Goal: Transaction & Acquisition: Obtain resource

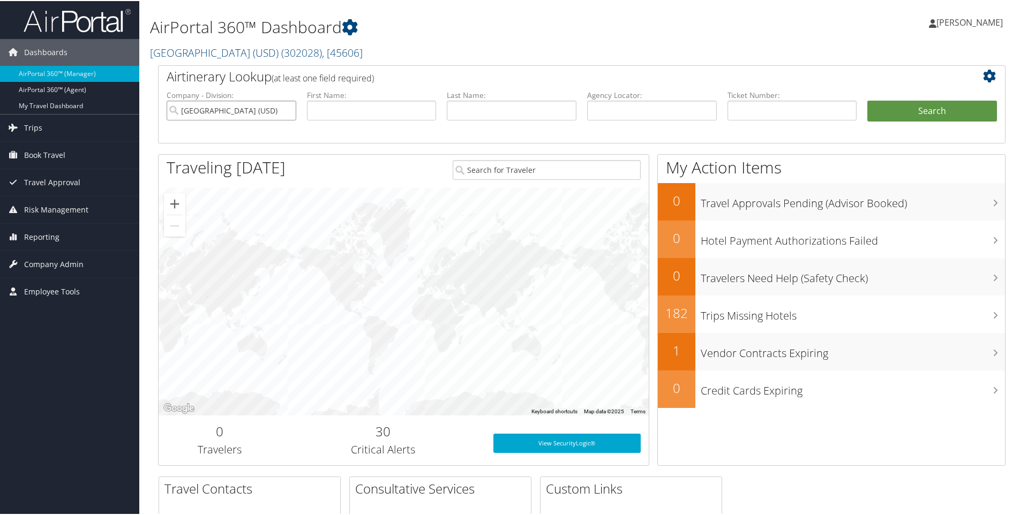
click at [285, 108] on input "University of San Diego (USD)" at bounding box center [232, 110] width 130 height 20
click at [737, 112] on input "text" at bounding box center [793, 110] width 130 height 20
paste input "0167140140752"
type input "0167140140752"
click at [917, 115] on button "Search" at bounding box center [932, 110] width 130 height 21
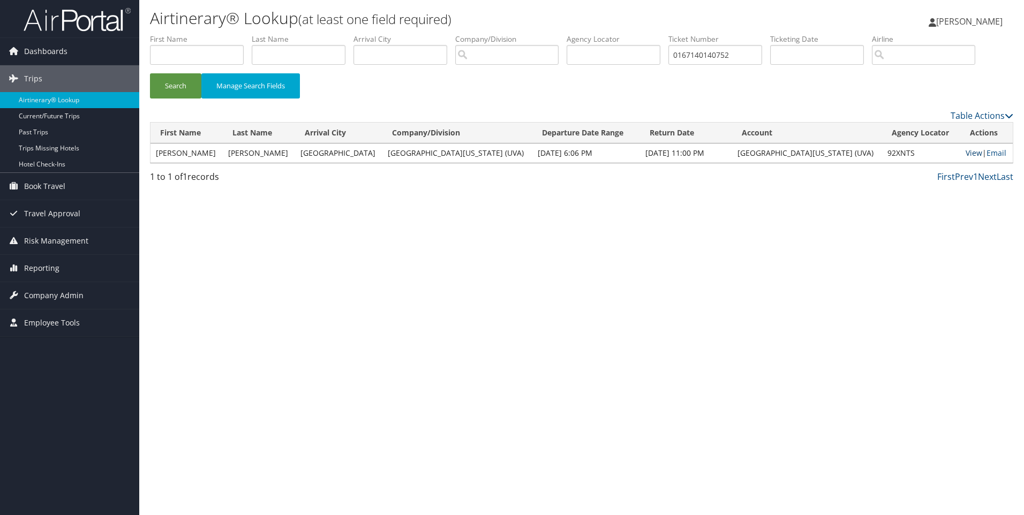
click at [966, 152] on link "View" at bounding box center [974, 153] width 17 height 10
click at [720, 54] on input "0167140140752" at bounding box center [716, 55] width 94 height 20
paste input "230630615"
type input "0167230630615"
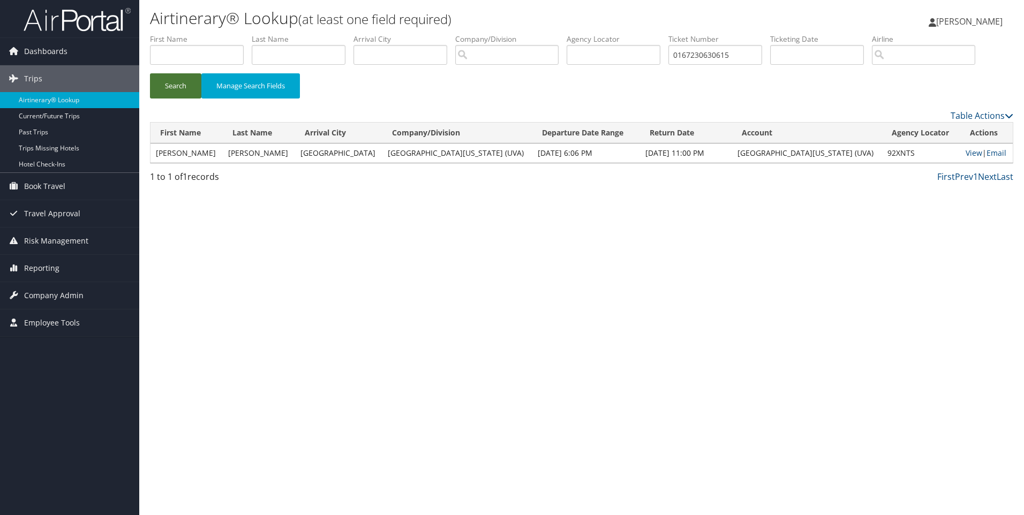
click at [167, 94] on button "Search" at bounding box center [175, 85] width 51 height 25
click at [966, 152] on link "View" at bounding box center [974, 153] width 17 height 10
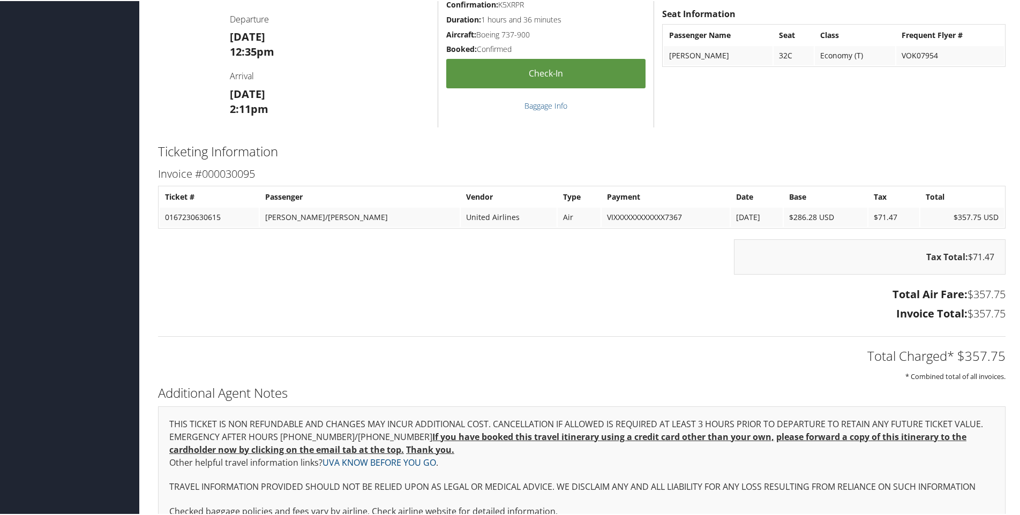
scroll to position [1281, 0]
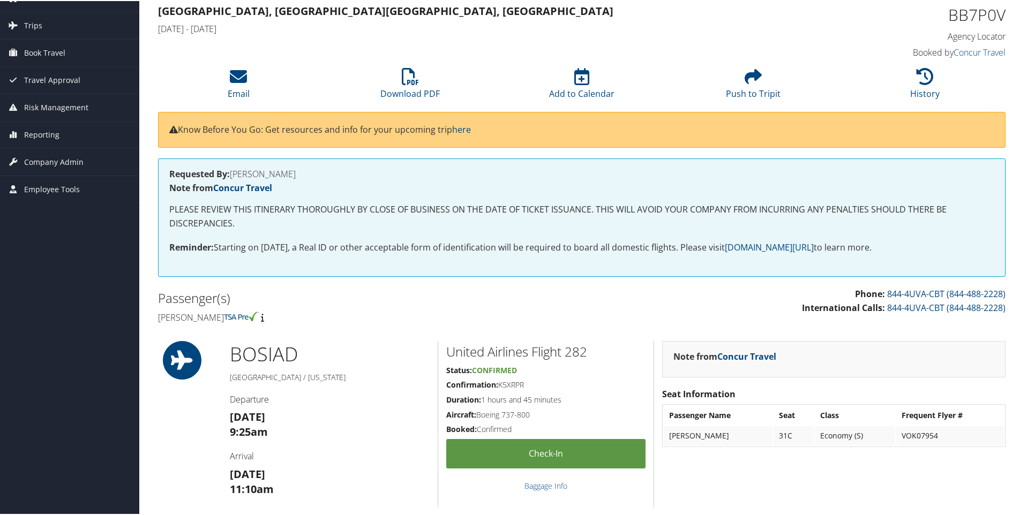
scroll to position [0, 0]
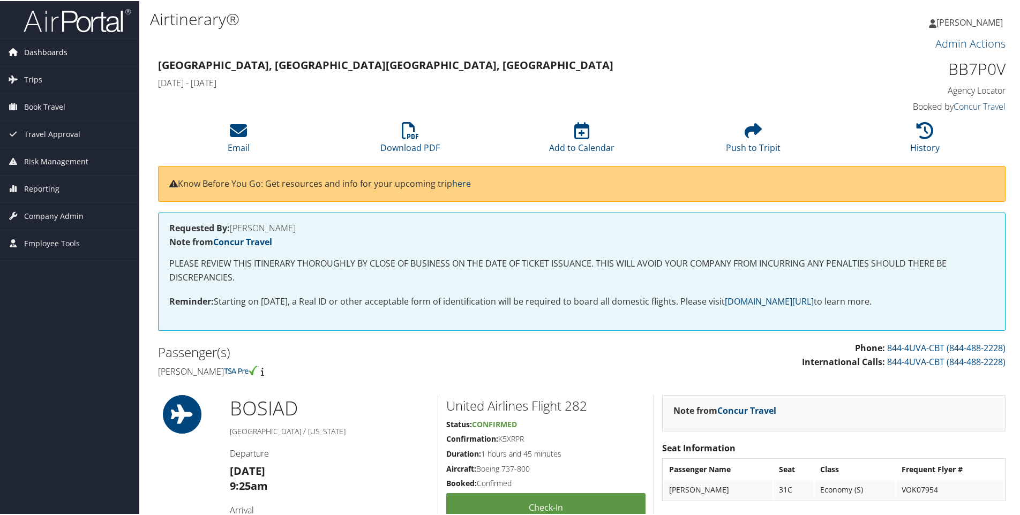
click at [34, 53] on span "Dashboards" at bounding box center [45, 51] width 43 height 27
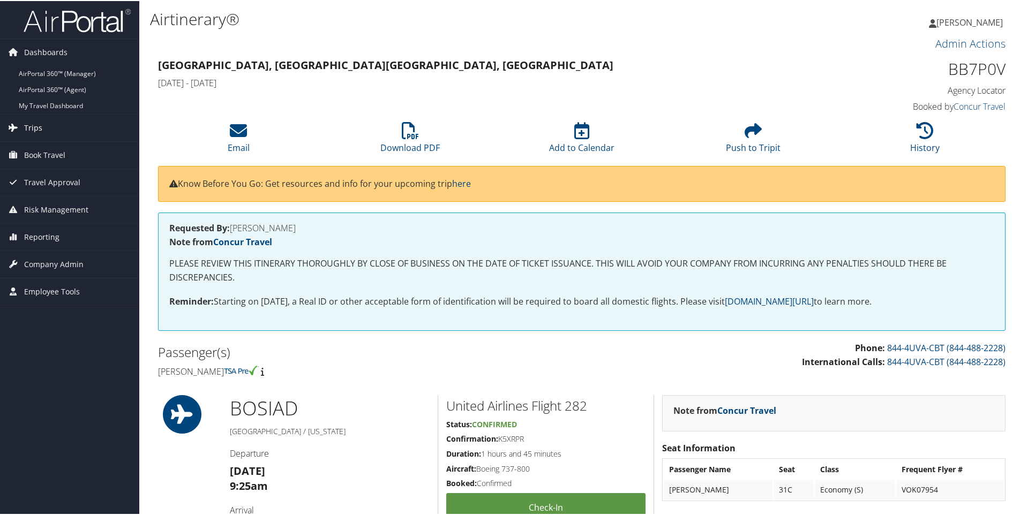
click at [39, 129] on span "Trips" at bounding box center [33, 127] width 18 height 27
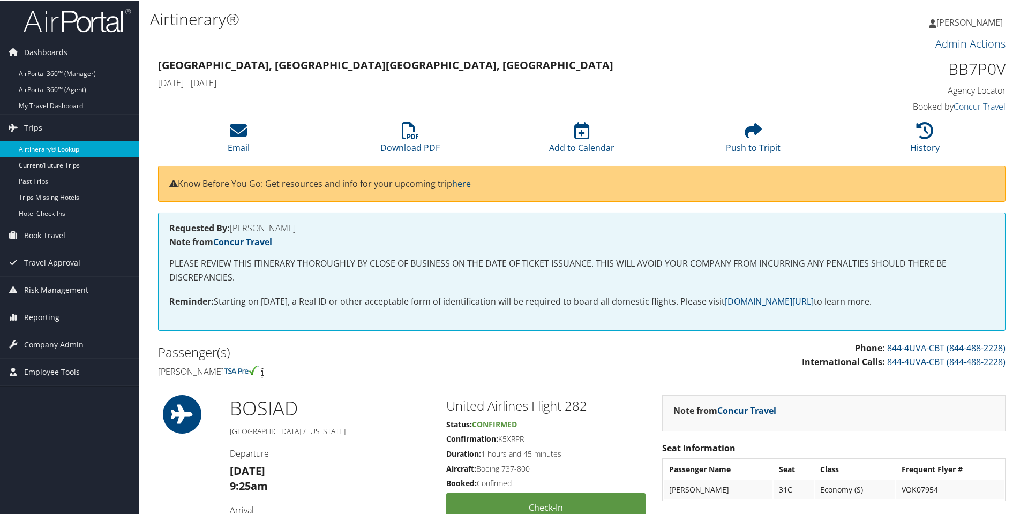
click at [24, 144] on link "Airtinerary® Lookup" at bounding box center [69, 148] width 139 height 16
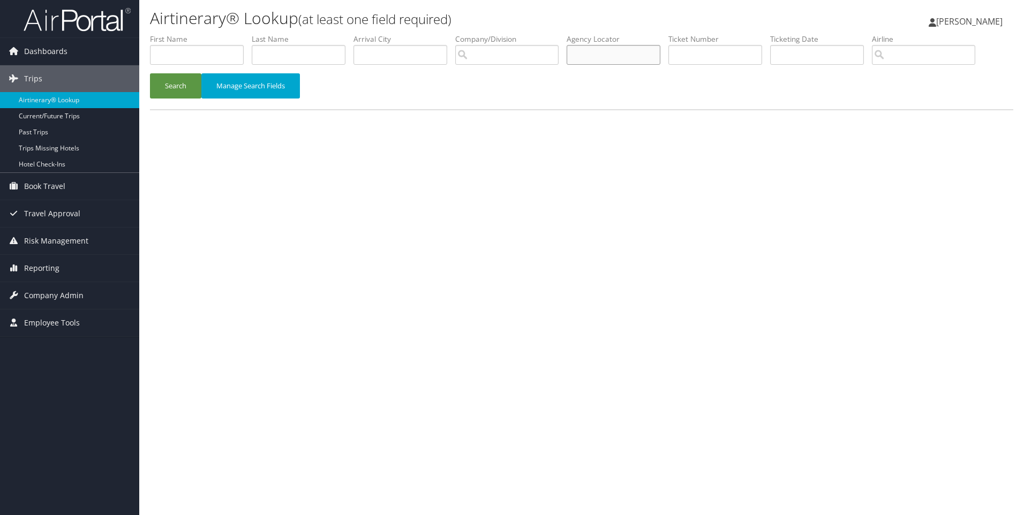
click at [598, 61] on input "text" at bounding box center [614, 55] width 94 height 20
paste input "OROLUB"
type input "OROLUB"
click at [179, 85] on button "Search" at bounding box center [175, 85] width 51 height 25
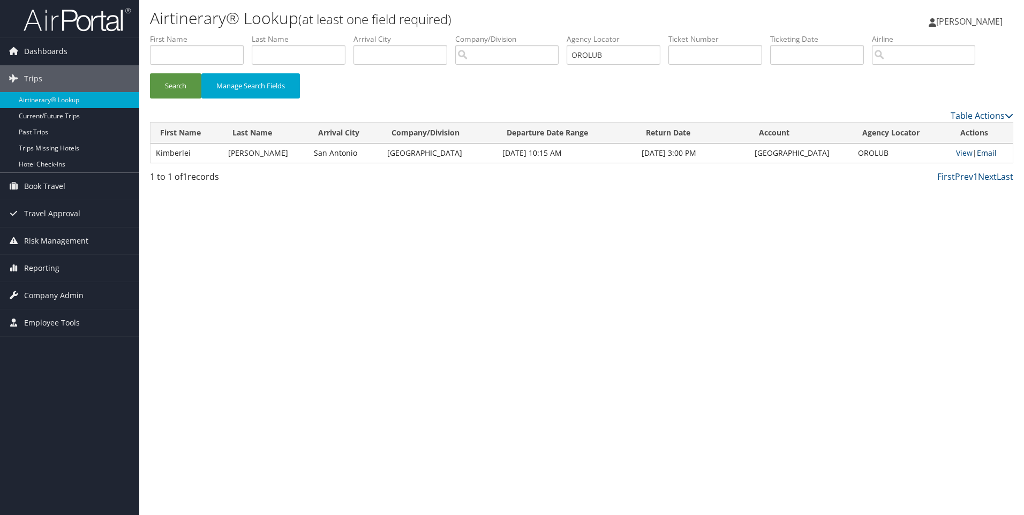
click at [981, 152] on link "Email" at bounding box center [987, 153] width 20 height 10
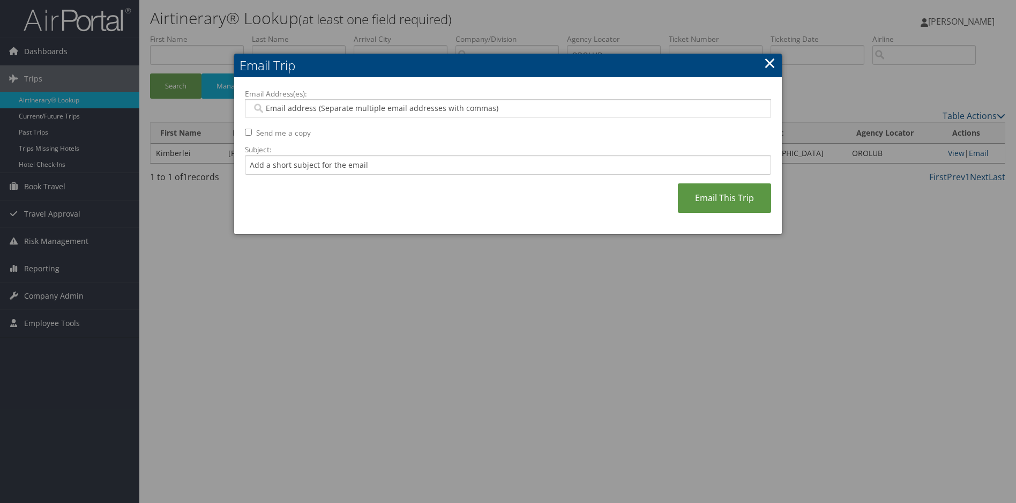
click at [290, 101] on div at bounding box center [508, 108] width 526 height 18
click at [291, 113] on input "Email Address(es):" at bounding box center [508, 108] width 512 height 11
paste input "[EMAIL_ADDRESS][PERSON_NAME] [DOMAIN_NAME]"
type input "[EMAIL_ADDRESS][PERSON_NAME] [DOMAIN_NAME]"
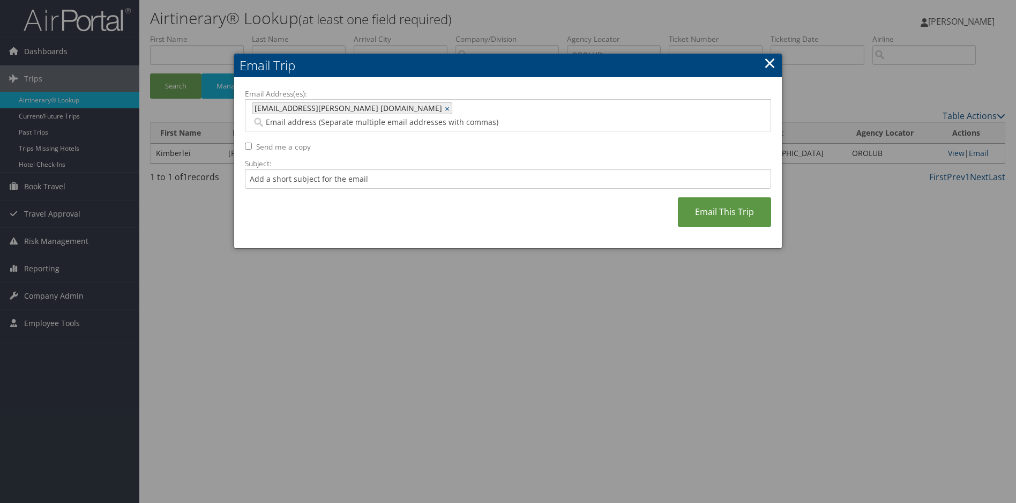
click at [383, 108] on span "[EMAIL_ADDRESS][PERSON_NAME] [DOMAIN_NAME]" at bounding box center [347, 108] width 190 height 11
type input "[EMAIL_ADDRESS][PERSON_NAME] [DOMAIN_NAME]"
click at [385, 107] on span "[EMAIL_ADDRESS][PERSON_NAME] [DOMAIN_NAME]" at bounding box center [347, 108] width 190 height 11
click at [442, 117] on input "Email Address(es):" at bounding box center [415, 122] width 326 height 11
click at [445, 106] on link "×" at bounding box center [448, 108] width 7 height 11
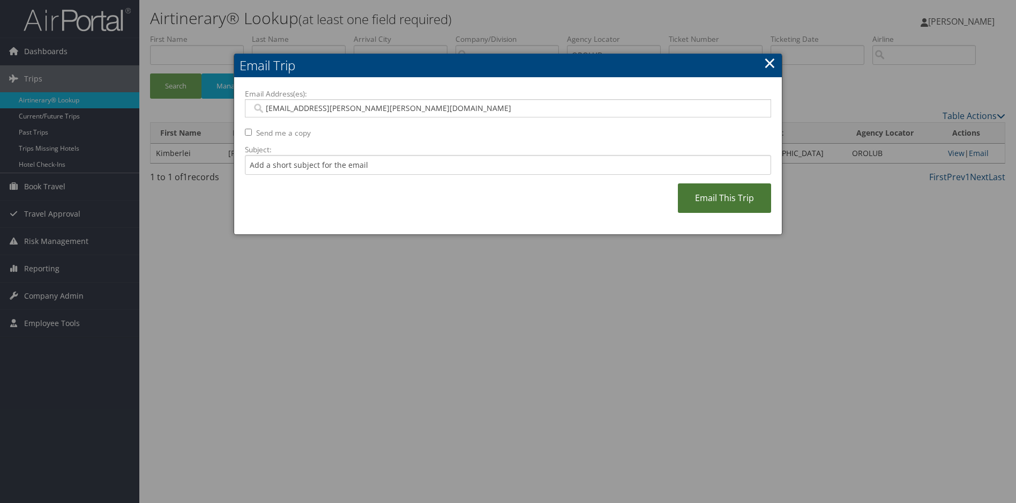
type input "[EMAIL_ADDRESS][PERSON_NAME][PERSON_NAME][DOMAIN_NAME]"
click at [735, 191] on link "Email This Trip" at bounding box center [724, 197] width 93 height 29
